Goal: Task Accomplishment & Management: Manage account settings

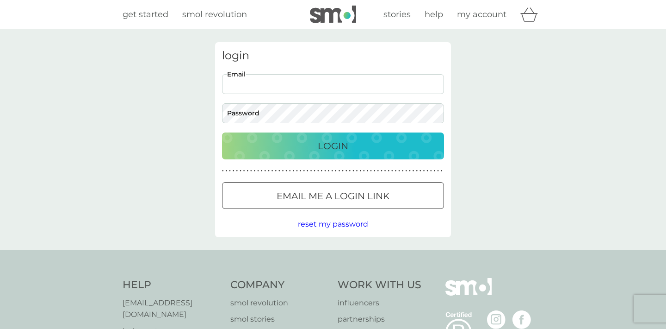
type input "jennyfu.au@gmail.com"
click at [333, 145] on button "Login" at bounding box center [333, 145] width 222 height 27
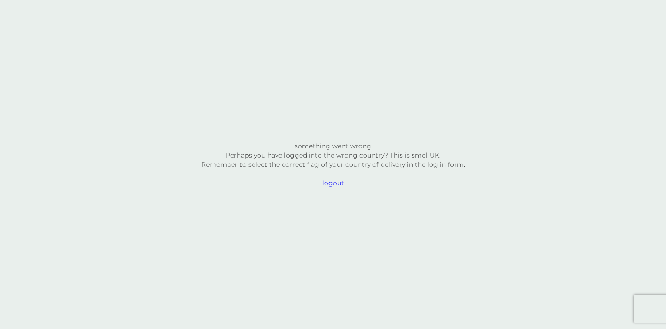
click at [340, 184] on span "logout" at bounding box center [333, 182] width 264 height 9
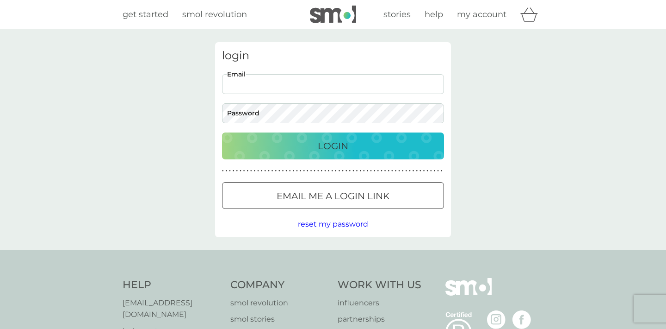
type input "[DOMAIN_NAME][EMAIL_ADDRESS][DOMAIN_NAME]"
click at [324, 144] on p "Login" at bounding box center [333, 145] width 31 height 15
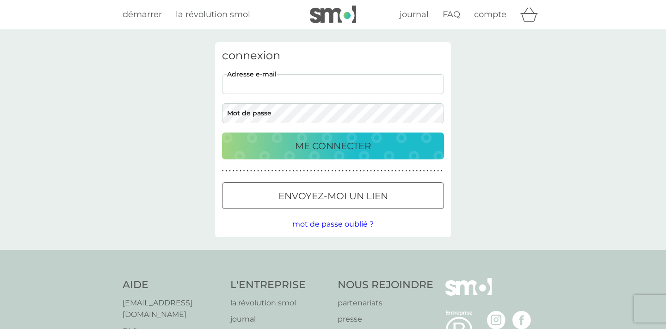
type input "[DOMAIN_NAME][EMAIL_ADDRESS][DOMAIN_NAME]"
click at [389, 151] on div "ME CONNECTER" at bounding box center [333, 145] width 204 height 15
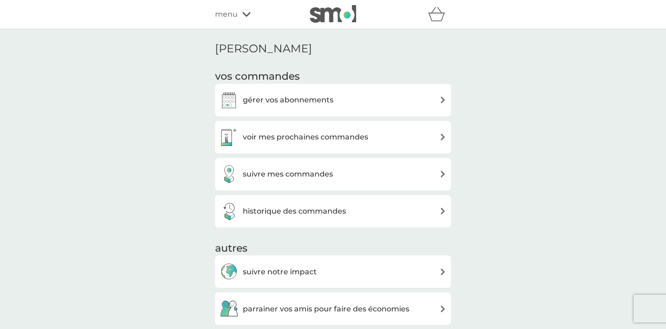
click at [378, 101] on div "gérer vos abonnements" at bounding box center [333, 100] width 227 height 19
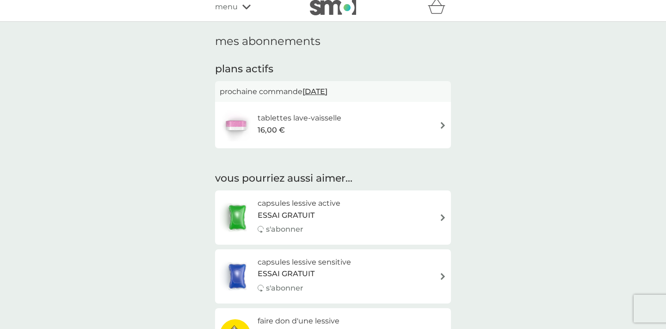
scroll to position [10, 0]
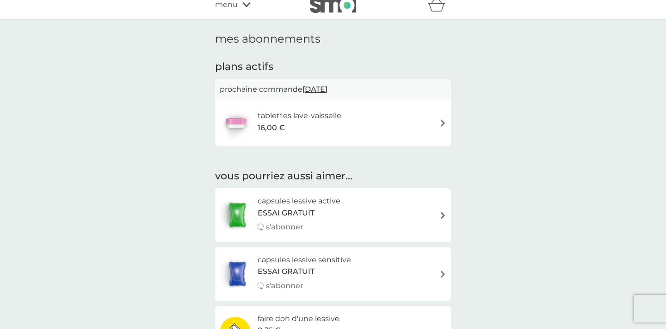
click at [423, 127] on div "tablettes lave-vaisselle 16,00 €" at bounding box center [333, 122] width 227 height 32
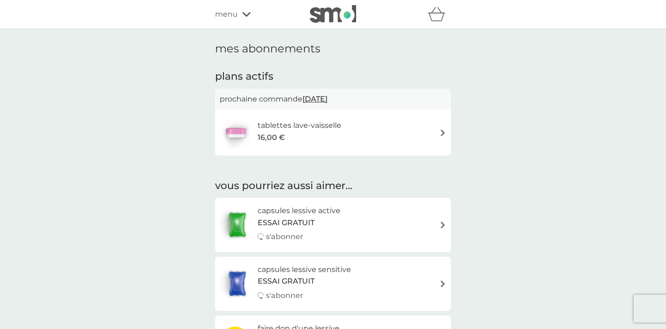
click at [328, 96] on span "[DATE]" at bounding box center [315, 99] width 25 height 18
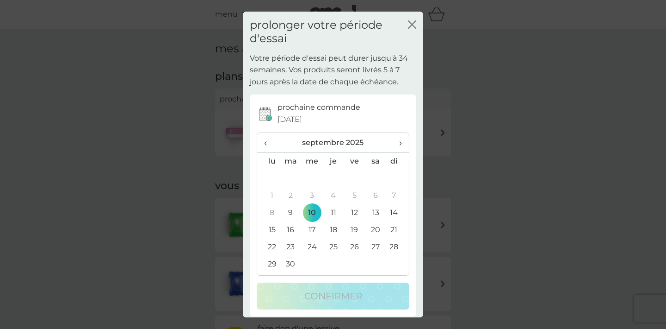
click at [288, 210] on td "9" at bounding box center [290, 212] width 21 height 17
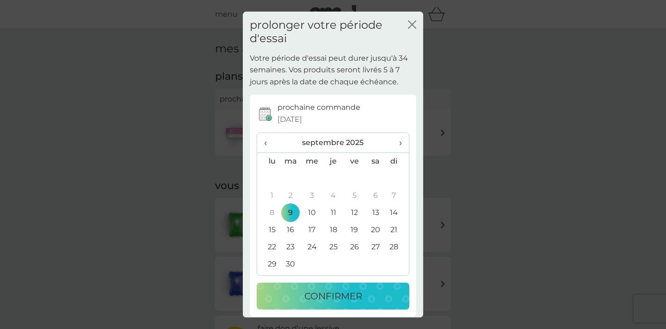
click at [412, 23] on icon "fermer" at bounding box center [412, 24] width 8 height 8
